Goal: Task Accomplishment & Management: Complete application form

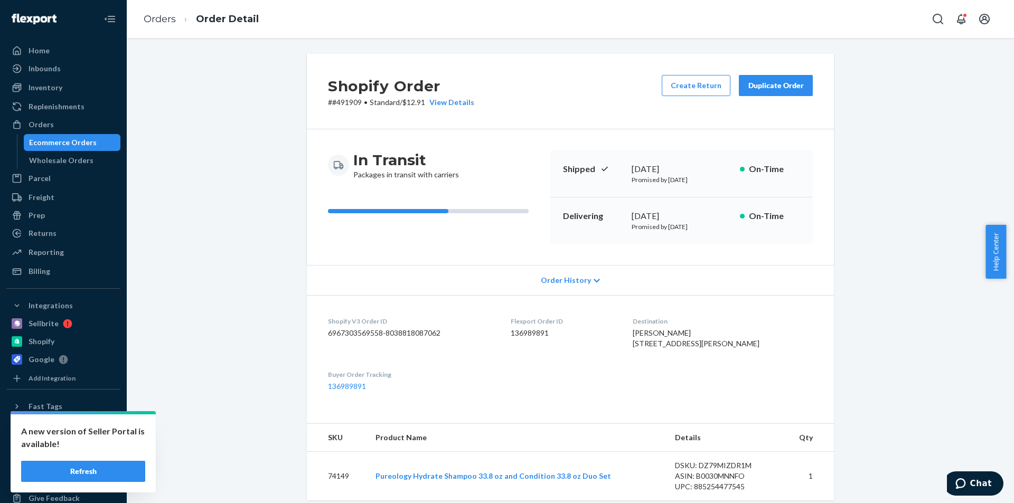
click at [48, 123] on div "Orders" at bounding box center [41, 124] width 25 height 11
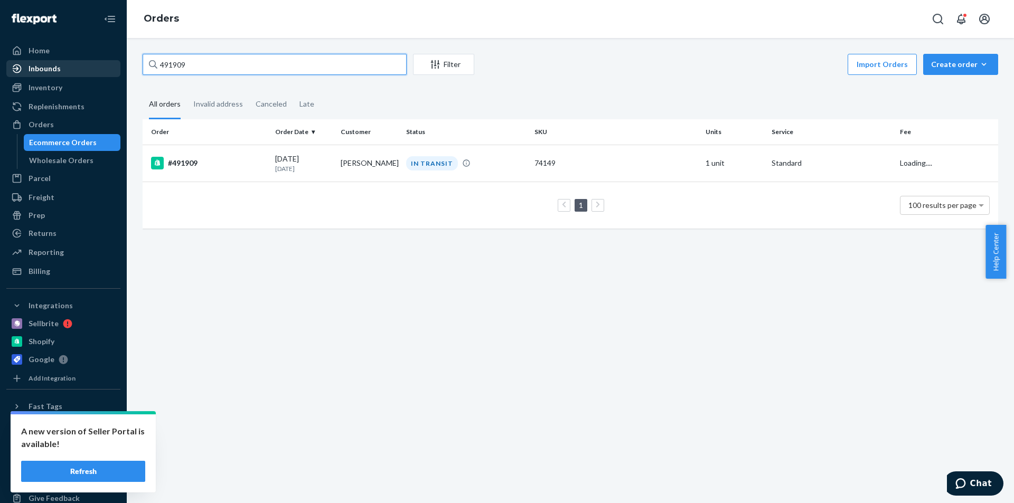
drag, startPoint x: 197, startPoint y: 67, endPoint x: 107, endPoint y: 72, distance: 91.0
click at [115, 72] on div "Home Inbounds Shipping Plans Problems Inventory Products Replenishments Orders …" at bounding box center [507, 251] width 1014 height 503
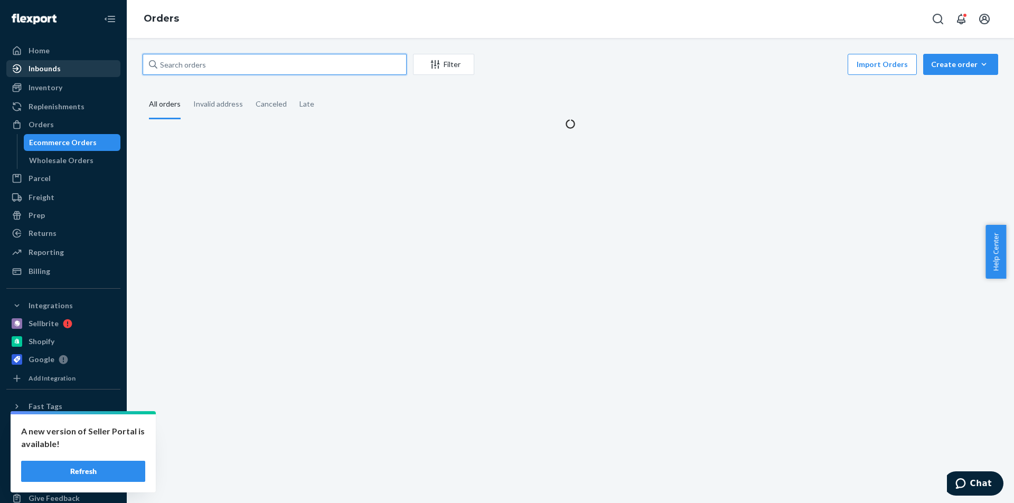
paste input "484836"
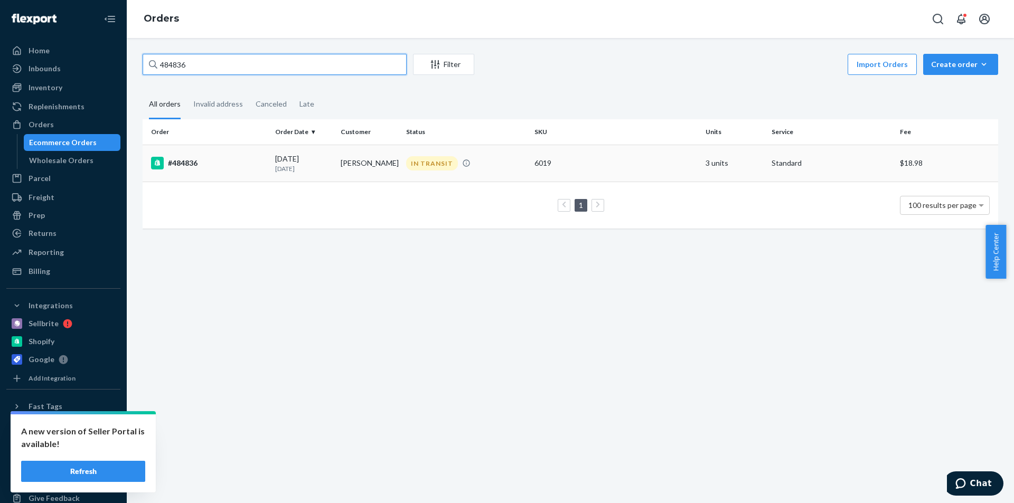
type input "484836"
click at [341, 161] on td "[PERSON_NAME]" at bounding box center [368, 163] width 65 height 37
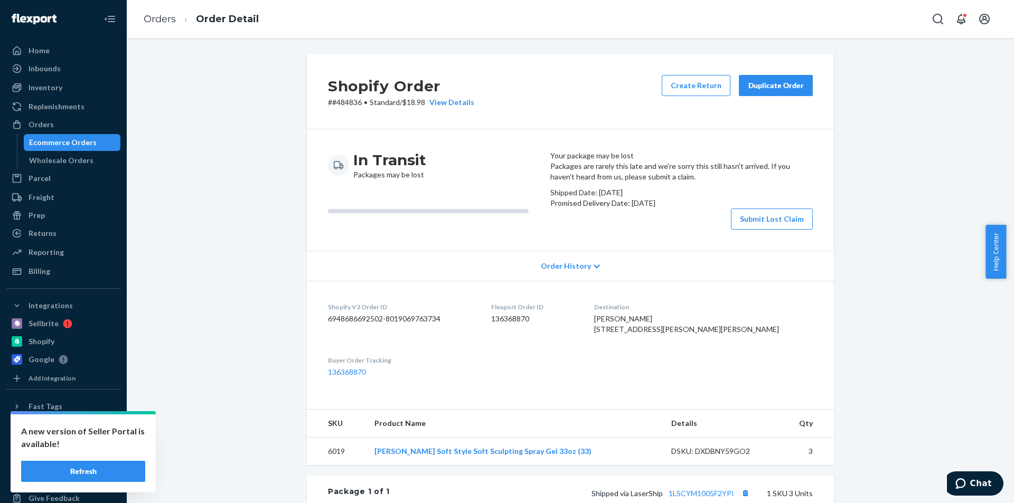
drag, startPoint x: 232, startPoint y: 85, endPoint x: 250, endPoint y: 6, distance: 81.2
click at [232, 85] on div "Shopify Order # #484836 • Standard / $18.98 View Details Create Return Duplicat…" at bounding box center [570, 378] width 871 height 649
click at [735, 230] on button "Submit Lost Claim" at bounding box center [772, 219] width 82 height 21
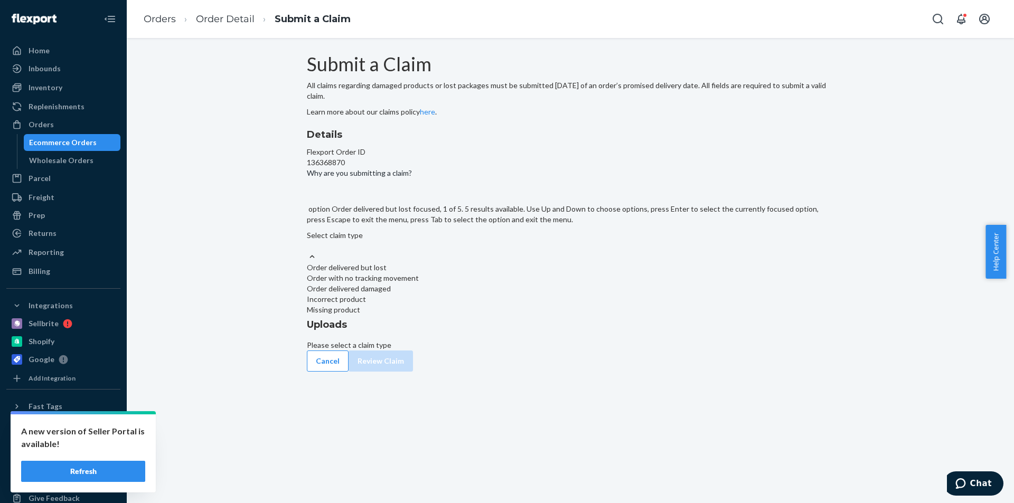
click at [492, 251] on div "Select claim type" at bounding box center [570, 240] width 527 height 21
click at [308, 251] on input "Why are you submitting a claim? option Order delivered but lost focused, 1 of 5…" at bounding box center [307, 246] width 1 height 11
click at [487, 284] on div "Order with no tracking movement" at bounding box center [570, 278] width 527 height 11
click at [308, 251] on input "Why are you submitting a claim? option Order with no tracking movement focused,…" at bounding box center [307, 246] width 1 height 11
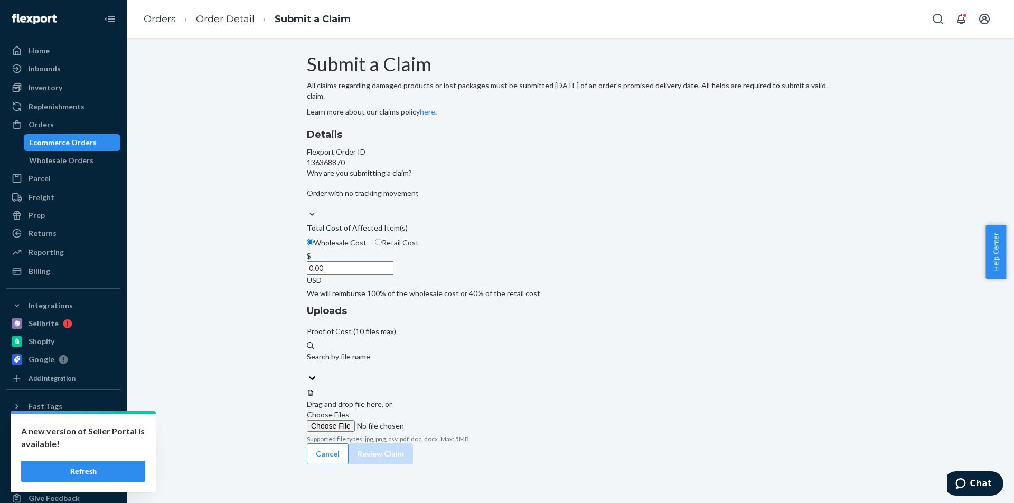
click at [349, 410] on span "Choose Files" at bounding box center [328, 414] width 42 height 9
click at [450, 420] on input "Choose Files" at bounding box center [379, 426] width 144 height 12
drag, startPoint x: 476, startPoint y: 328, endPoint x: 519, endPoint y: 329, distance: 42.8
click at [393, 275] on input "0.00" at bounding box center [350, 268] width 87 height 14
type input "12.03"
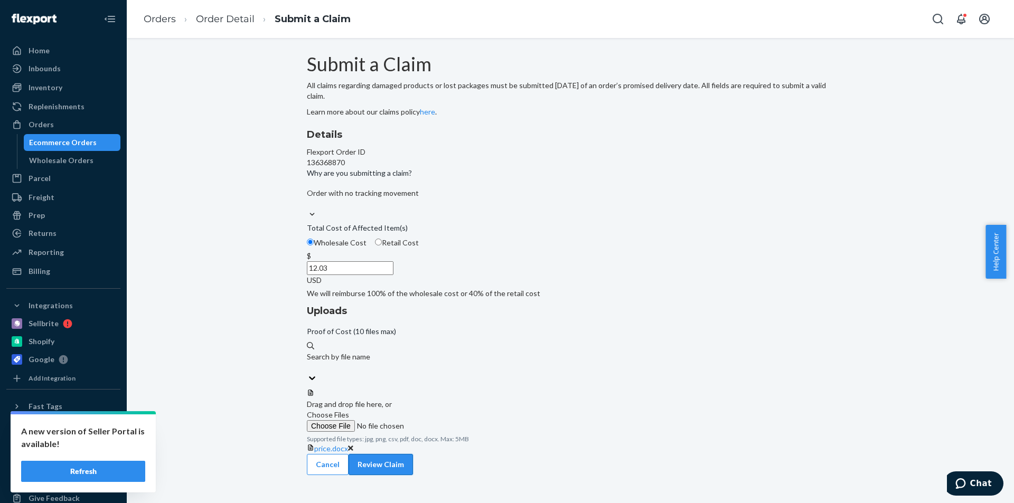
click at [413, 454] on button "Review Claim" at bounding box center [380, 464] width 64 height 21
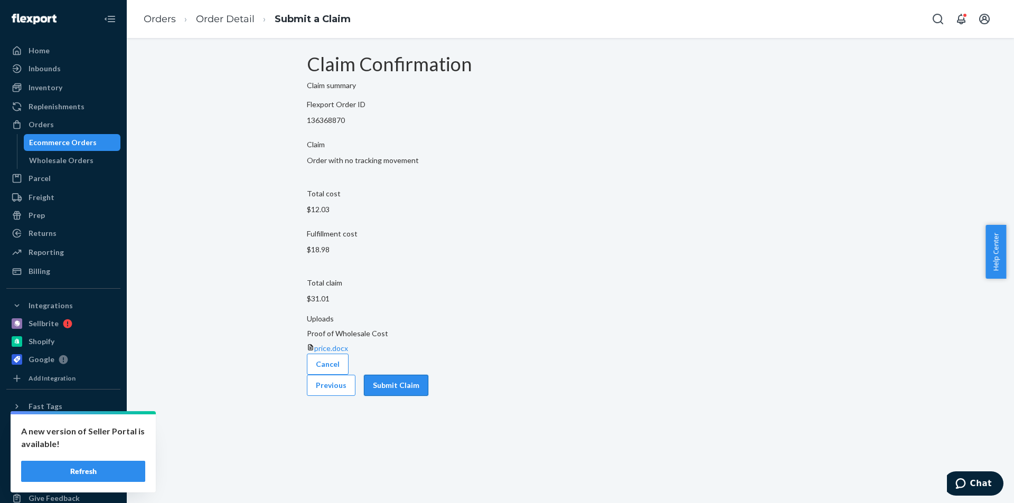
click at [428, 393] on button "Submit Claim" at bounding box center [396, 385] width 64 height 21
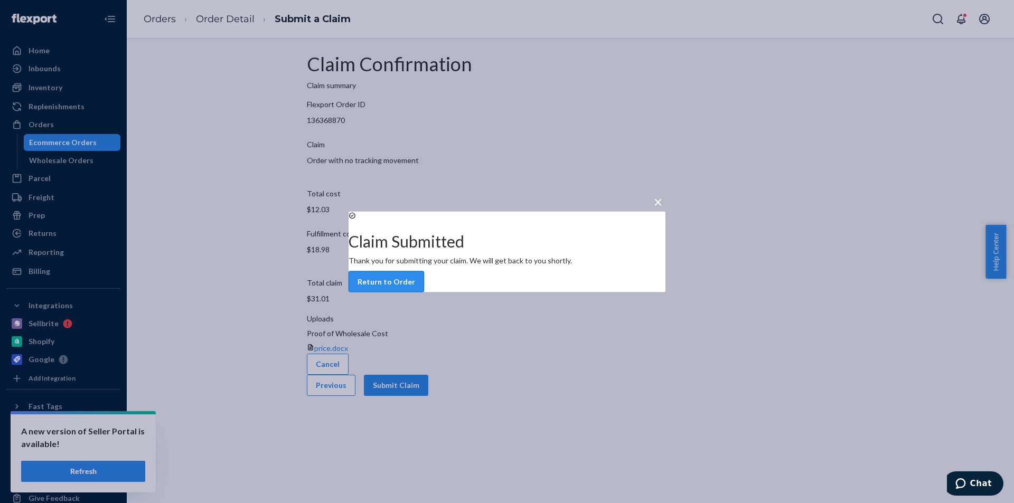
click at [424, 292] on button "Return to Order" at bounding box center [386, 281] width 76 height 21
